Goal: Find specific page/section

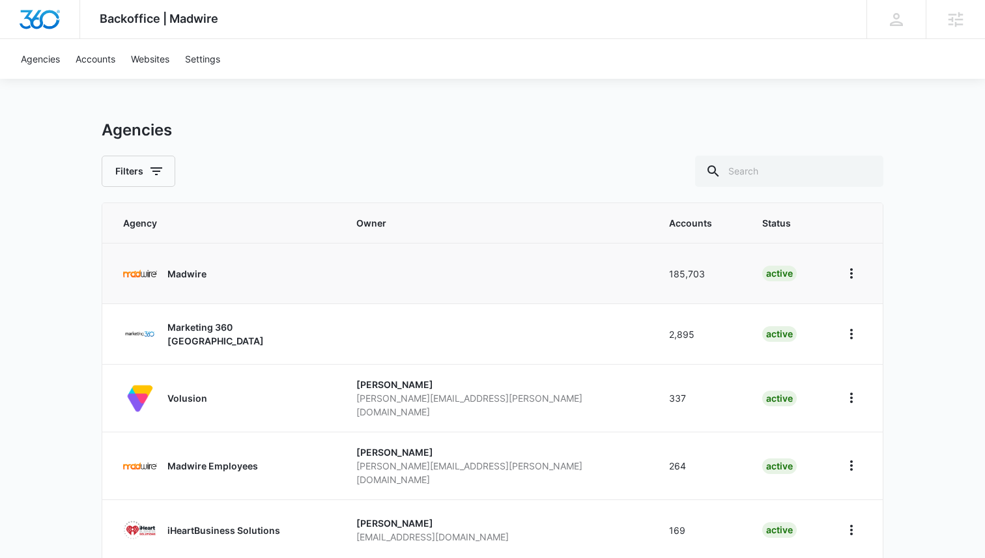
click at [158, 284] on link "Madwire" at bounding box center [224, 274] width 202 height 34
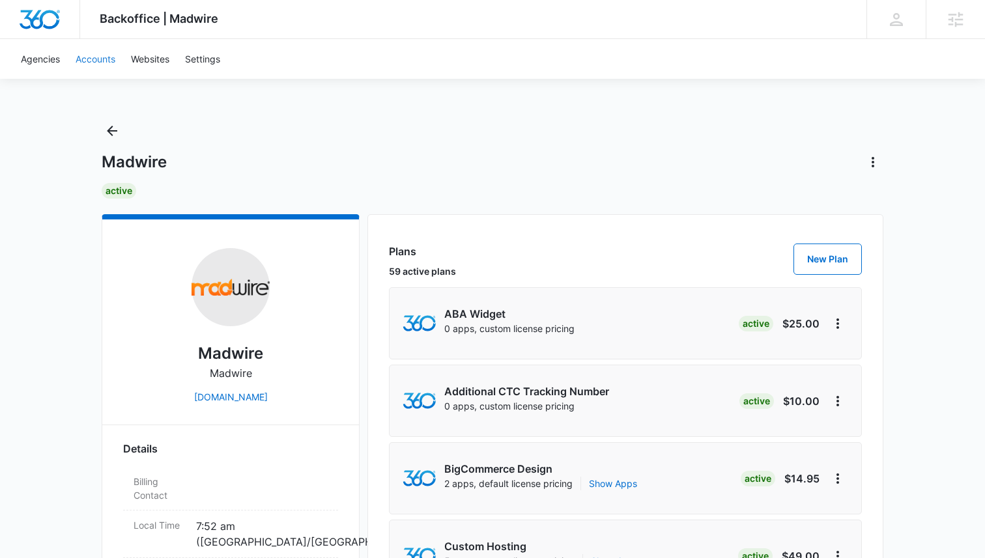
click at [85, 66] on link "Accounts" at bounding box center [95, 59] width 55 height 40
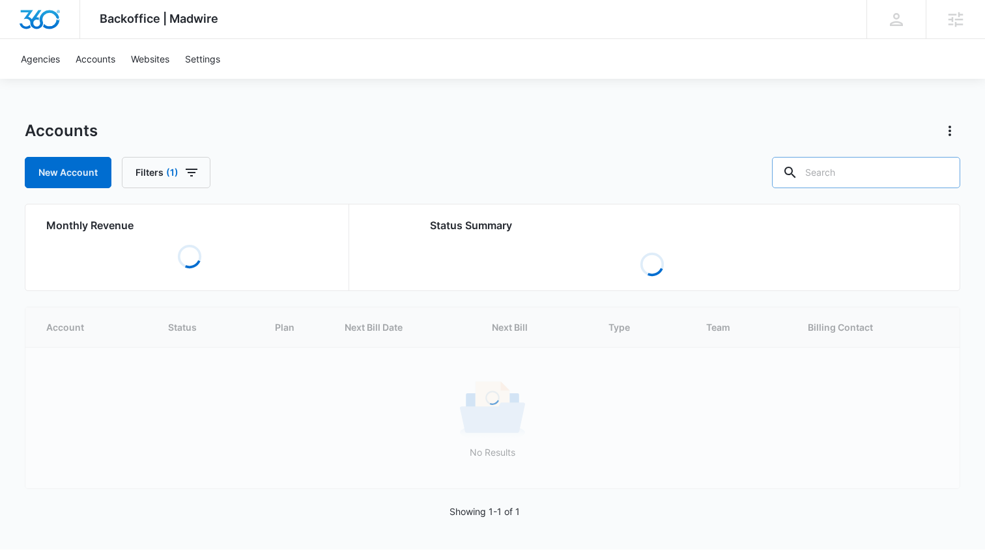
click at [888, 168] on input "text" at bounding box center [866, 172] width 188 height 31
paste input "M10747"
type input "M10747"
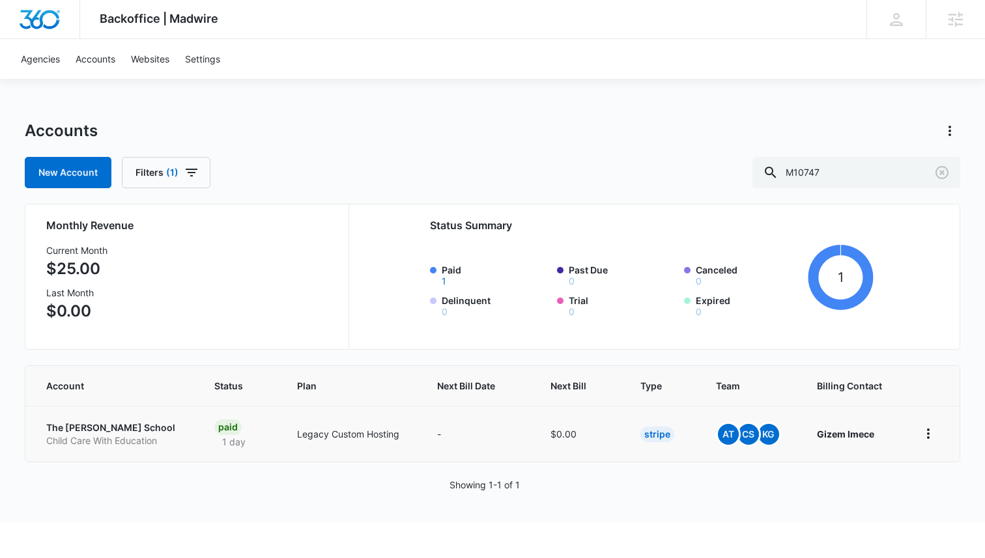
click at [86, 428] on p "The [PERSON_NAME] School" at bounding box center [114, 427] width 137 height 13
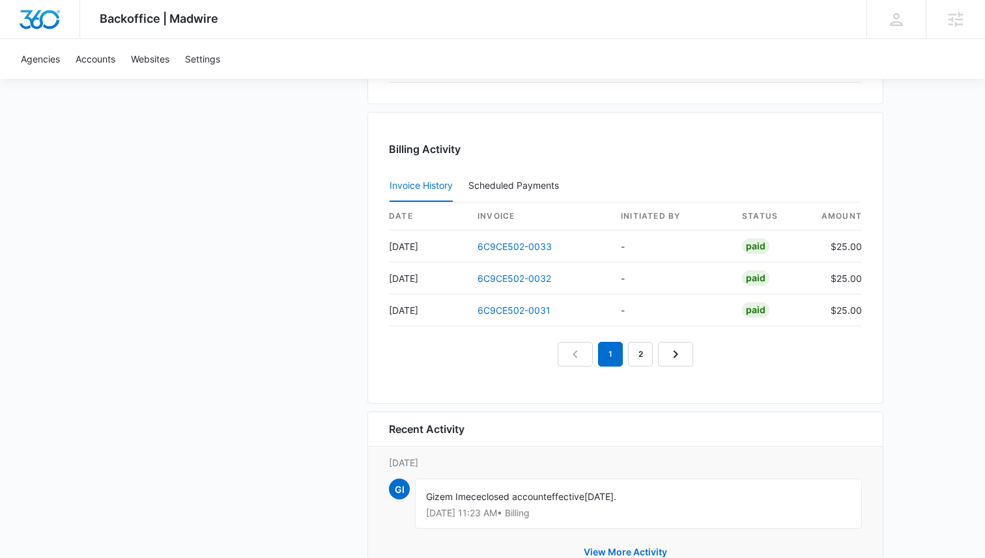
scroll to position [1345, 0]
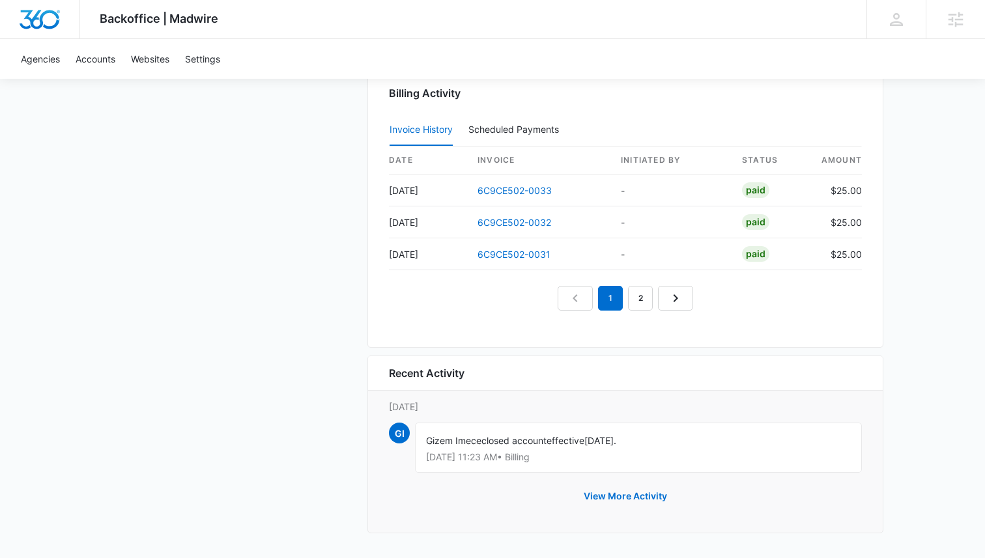
drag, startPoint x: 644, startPoint y: 441, endPoint x: 395, endPoint y: 441, distance: 249.4
click at [395, 441] on div "GI Gizem Imece closed account effective [DATE]. [DATE] 11:23 AM • Billing" at bounding box center [625, 452] width 473 height 58
copy div "Gizem Imece closed account effective [DATE]."
click at [583, 66] on div "Agencies Accounts Websites Settings" at bounding box center [492, 59] width 958 height 40
